Goal: Transaction & Acquisition: Book appointment/travel/reservation

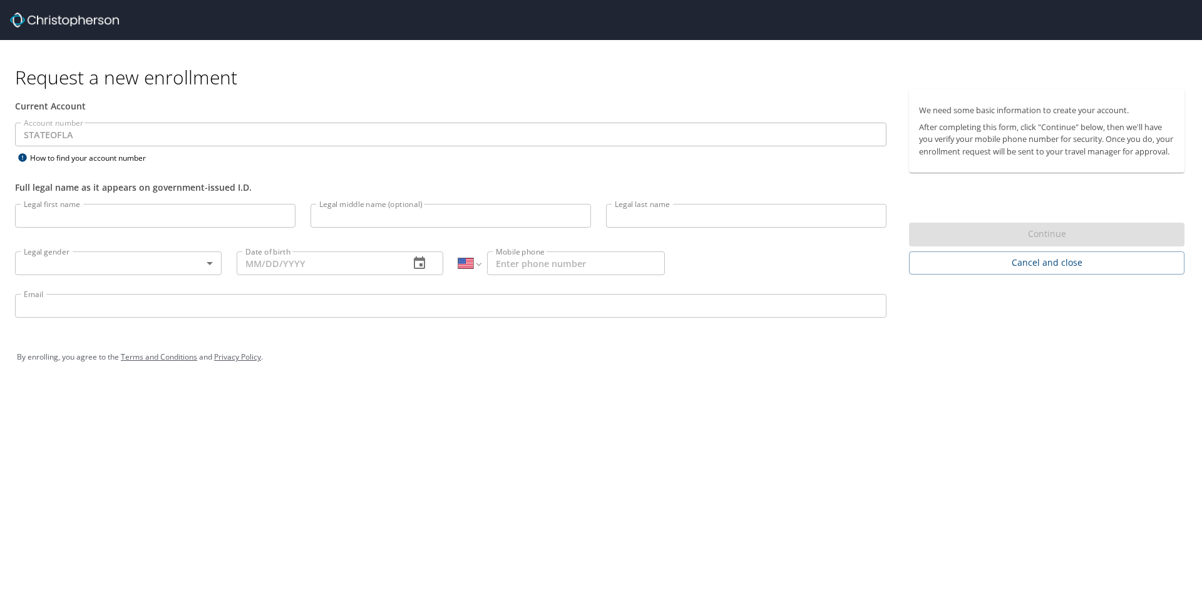
select select "US"
click at [710, 83] on h1 "Request a new enrollment" at bounding box center [604, 77] width 1179 height 24
click at [1019, 271] on span "Cancel and close" at bounding box center [1046, 263] width 255 height 16
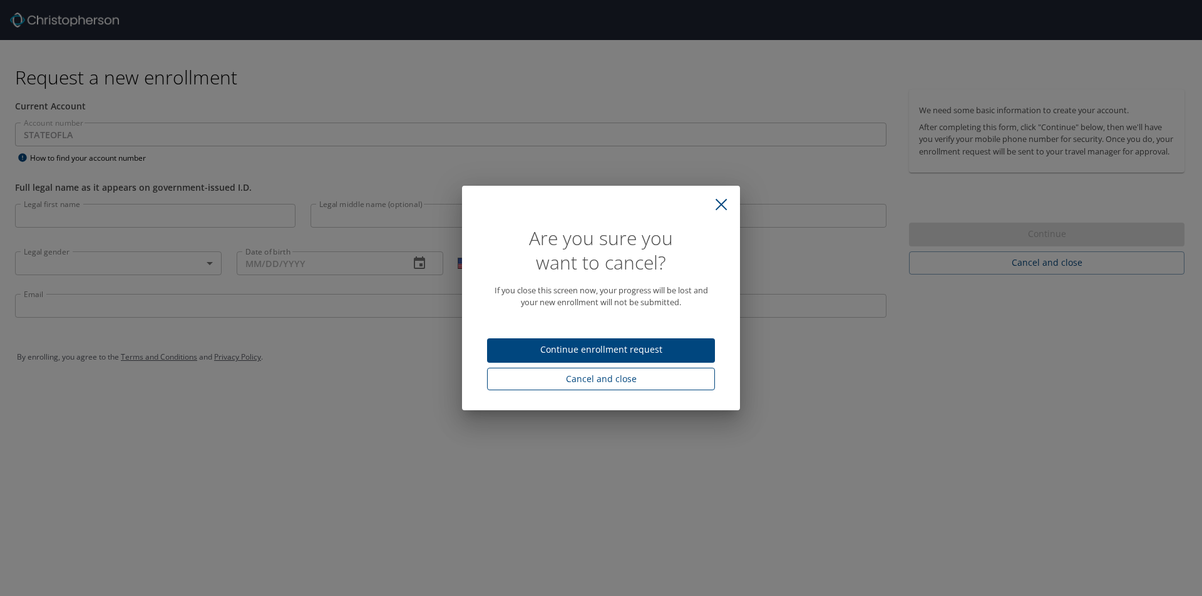
click at [573, 381] on span "Cancel and close" at bounding box center [601, 380] width 208 height 16
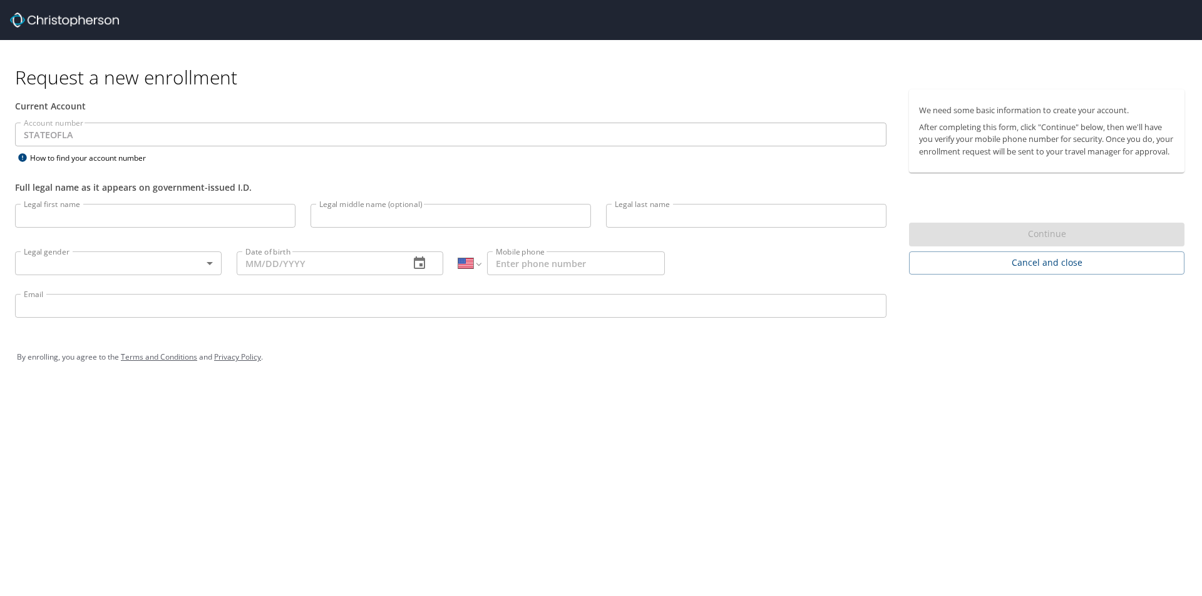
click at [72, 22] on img at bounding box center [64, 20] width 109 height 15
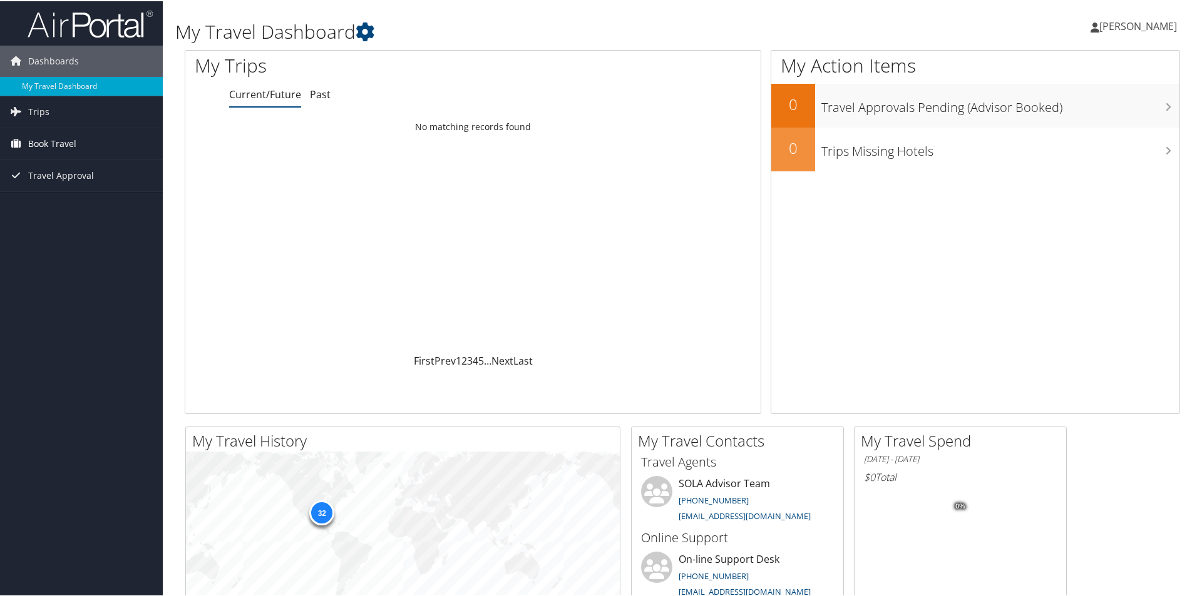
click at [49, 141] on span "Book Travel" at bounding box center [52, 142] width 48 height 31
click at [39, 187] on link "Book/Manage Online Trips" at bounding box center [81, 186] width 163 height 19
